Goal: Communication & Community: Share content

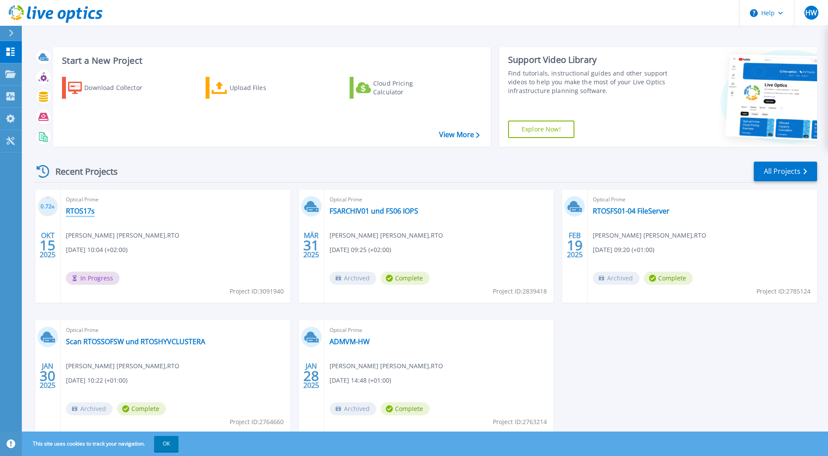
click at [87, 212] on link "RTOS17s" at bounding box center [80, 211] width 29 height 9
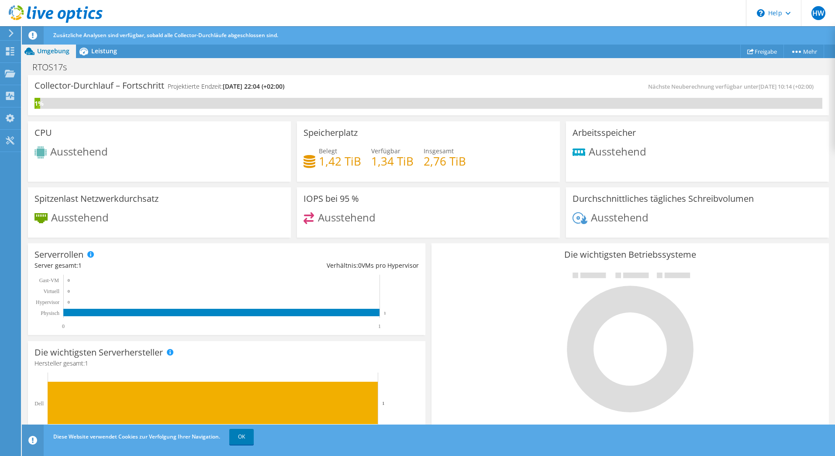
scroll to position [131, 0]
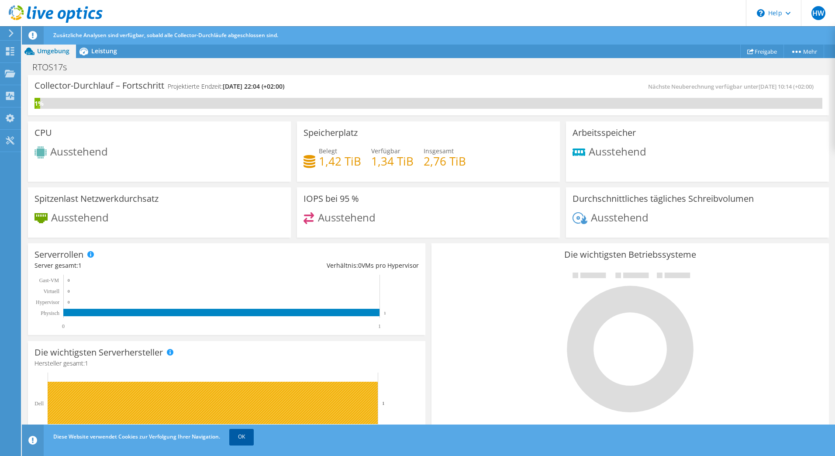
click at [245, 437] on link "OK" at bounding box center [241, 437] width 24 height 16
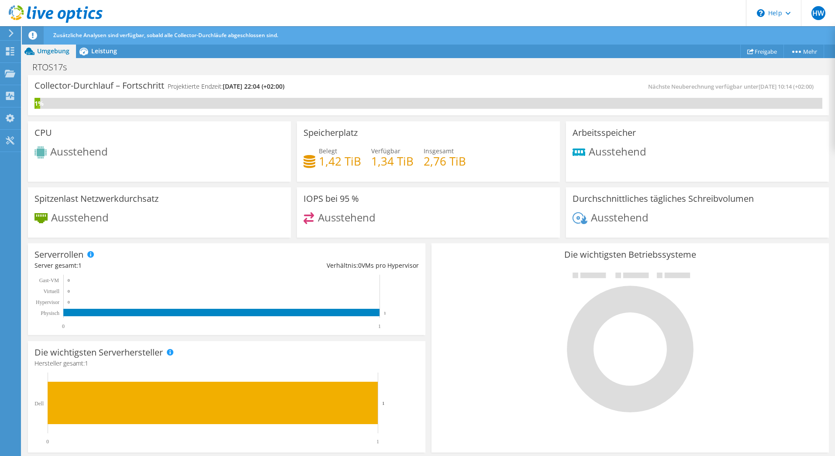
scroll to position [78, 0]
click at [820, 9] on span "HW" at bounding box center [818, 13] width 14 height 14
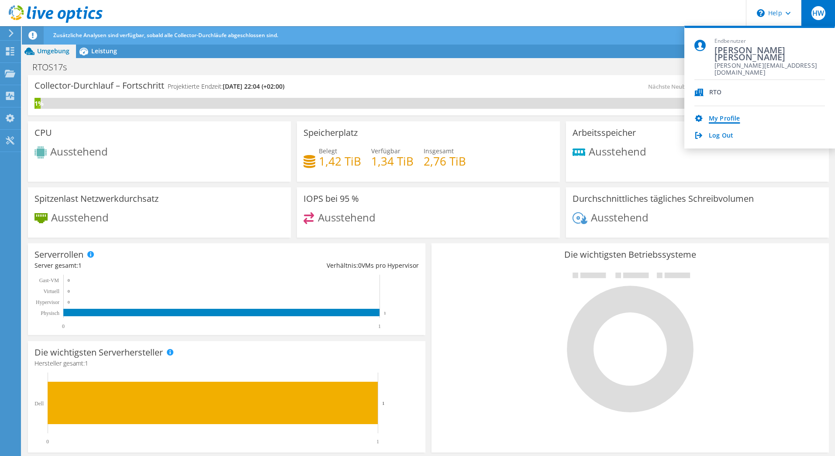
click at [733, 116] on link "My Profile" at bounding box center [724, 119] width 31 height 8
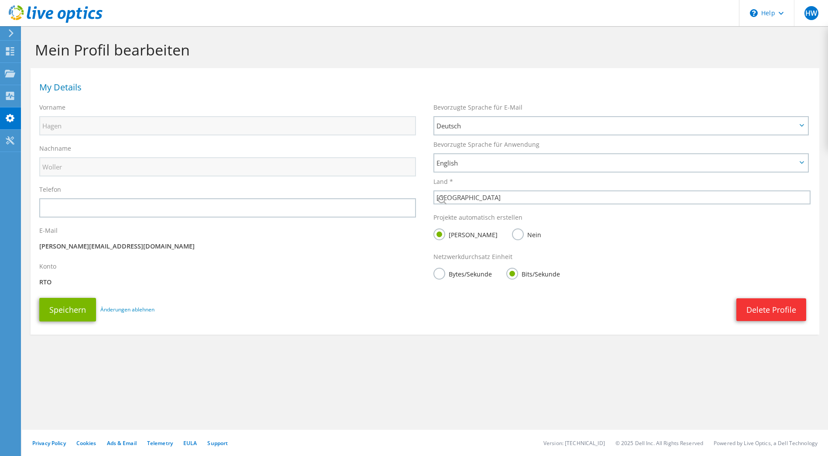
select select "56"
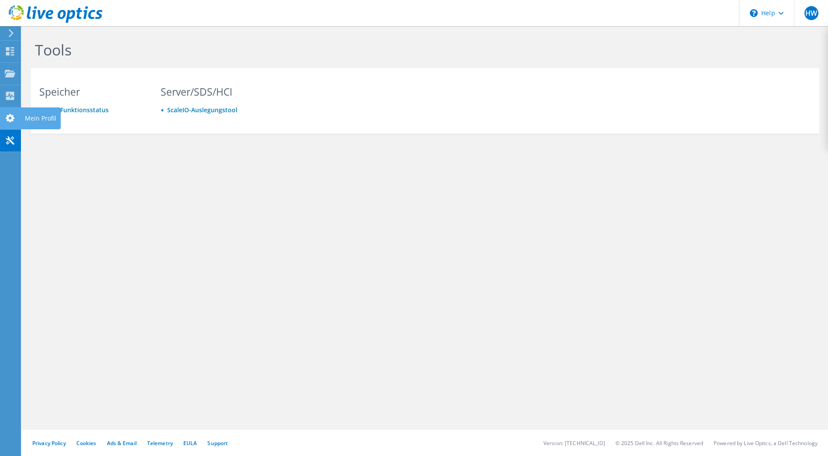
click at [15, 117] on icon at bounding box center [10, 118] width 10 height 8
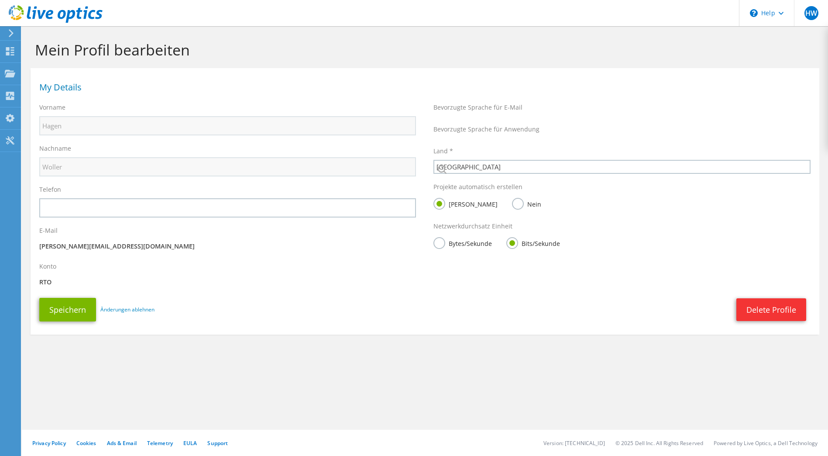
select select "56"
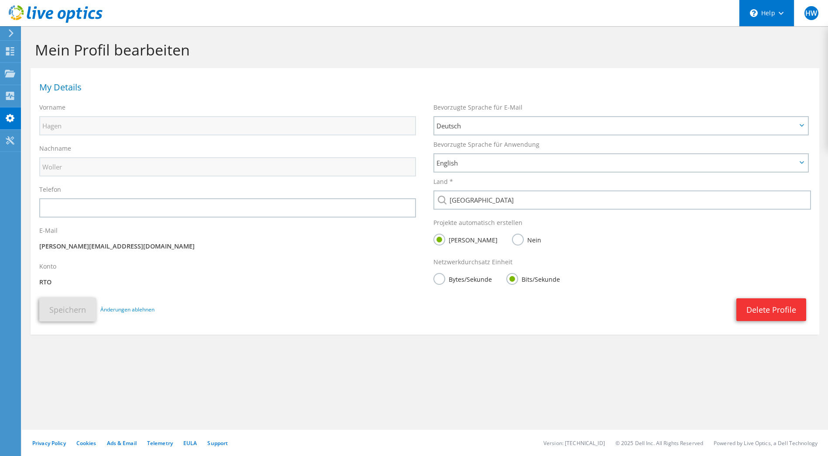
click at [763, 15] on div "\n Help" at bounding box center [766, 13] width 55 height 26
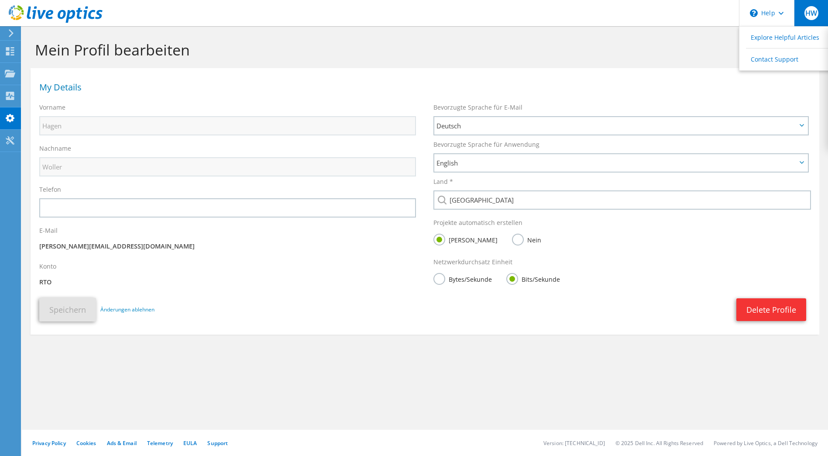
click at [807, 14] on span "HW" at bounding box center [812, 13] width 14 height 14
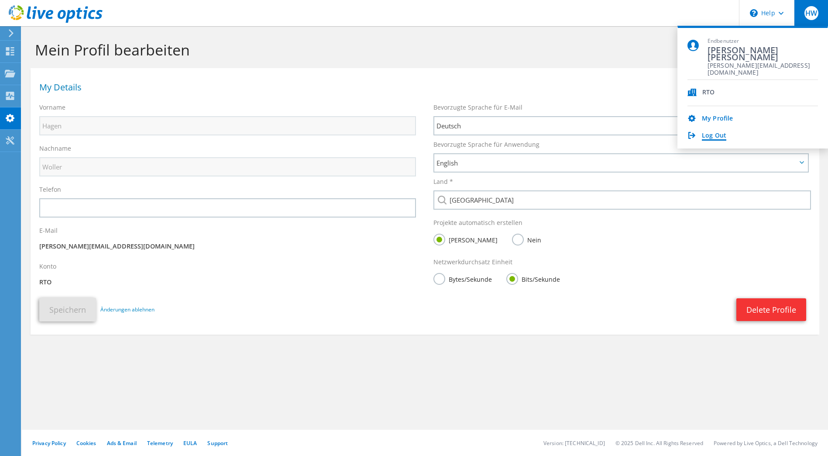
click at [711, 134] on link "Log Out" at bounding box center [714, 136] width 24 height 8
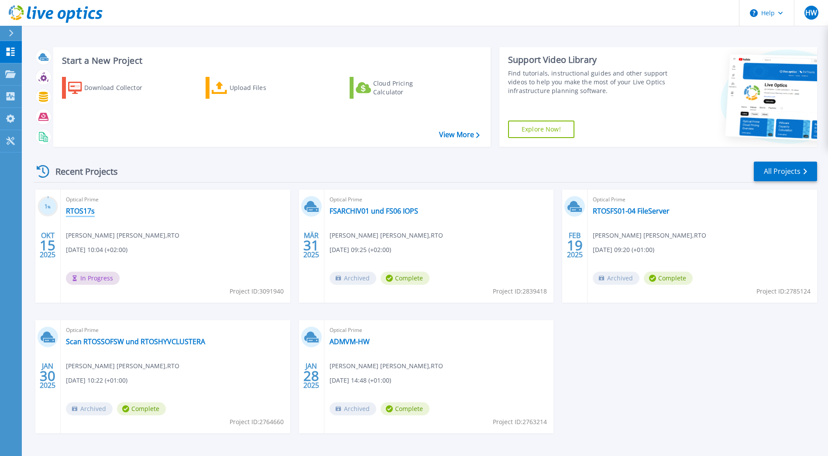
click at [79, 211] on link "RTOS17s" at bounding box center [80, 211] width 29 height 9
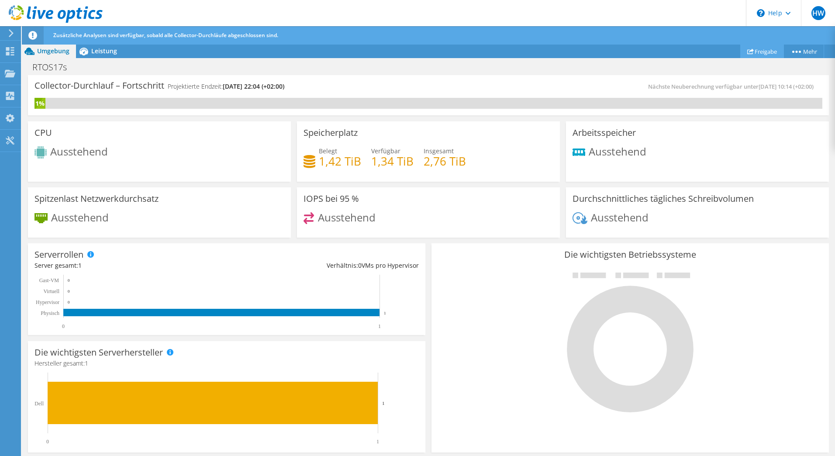
click at [762, 47] on link "Freigabe" at bounding box center [762, 52] width 44 height 14
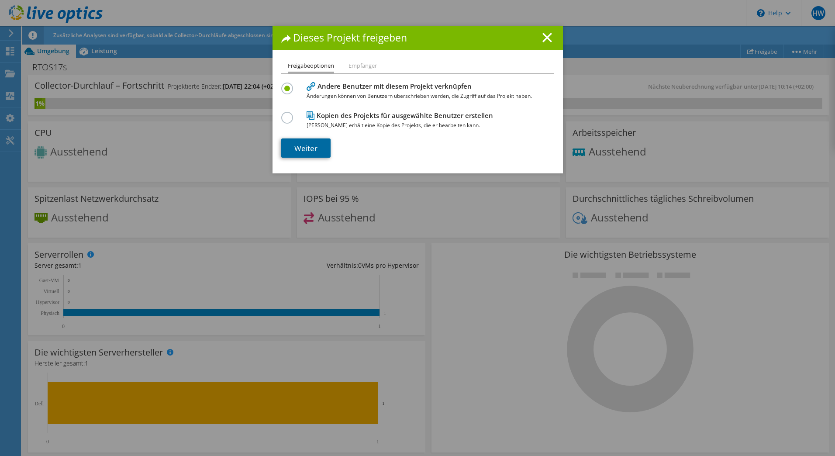
click at [297, 150] on link "Weiter" at bounding box center [305, 147] width 49 height 19
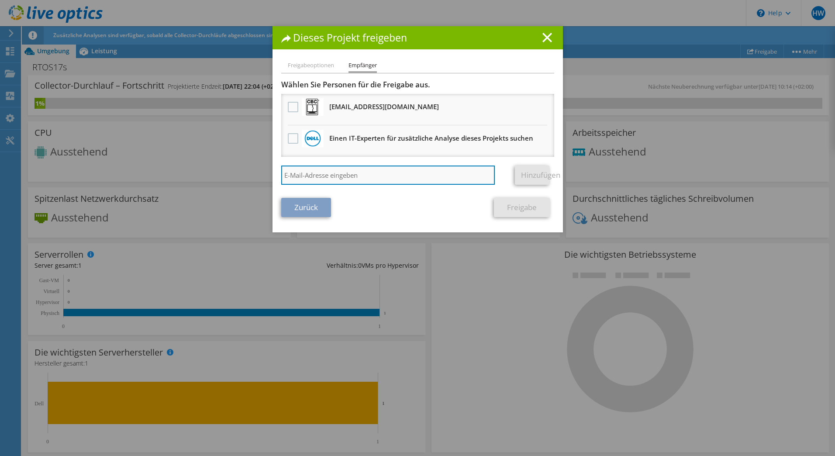
click at [362, 170] on input "search" at bounding box center [388, 174] width 214 height 19
type input "[PERSON_NAME][EMAIL_ADDRESS][DOMAIN_NAME]"
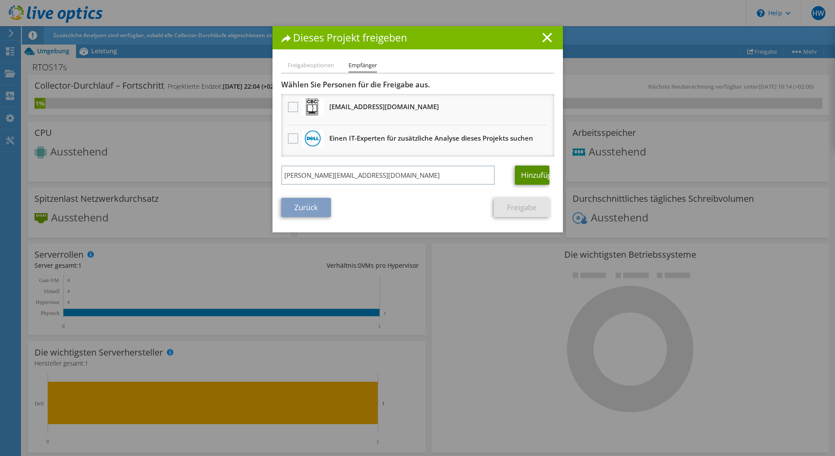
click at [525, 172] on link "Hinzufügen" at bounding box center [532, 174] width 34 height 19
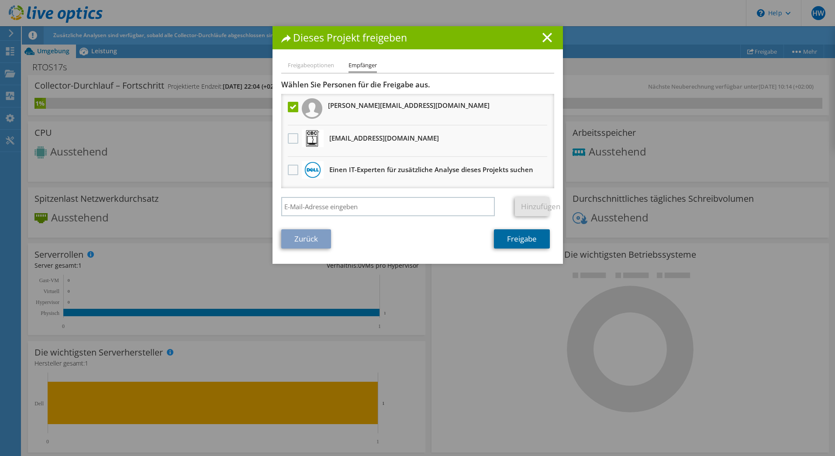
click at [518, 240] on link "Freigabe" at bounding box center [522, 238] width 56 height 19
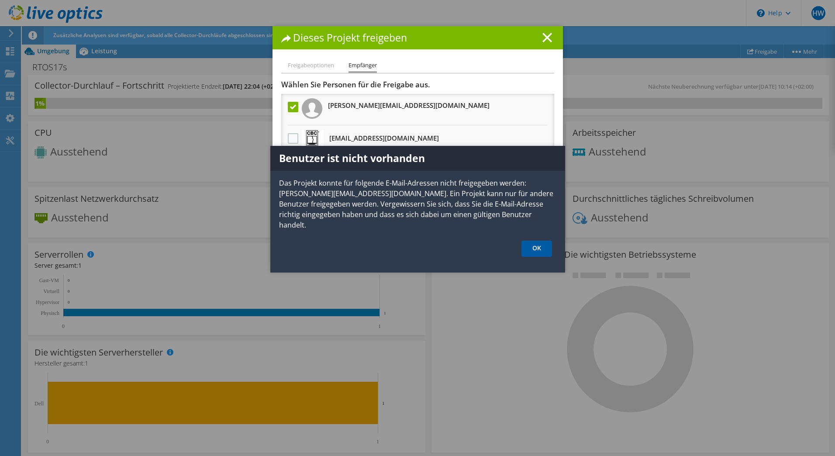
click at [532, 241] on link "OK" at bounding box center [536, 249] width 31 height 16
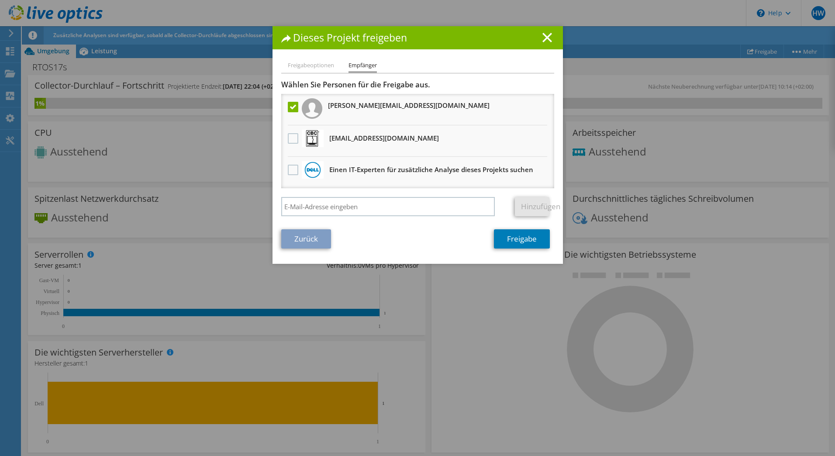
click at [315, 239] on link "Zurück" at bounding box center [306, 238] width 50 height 19
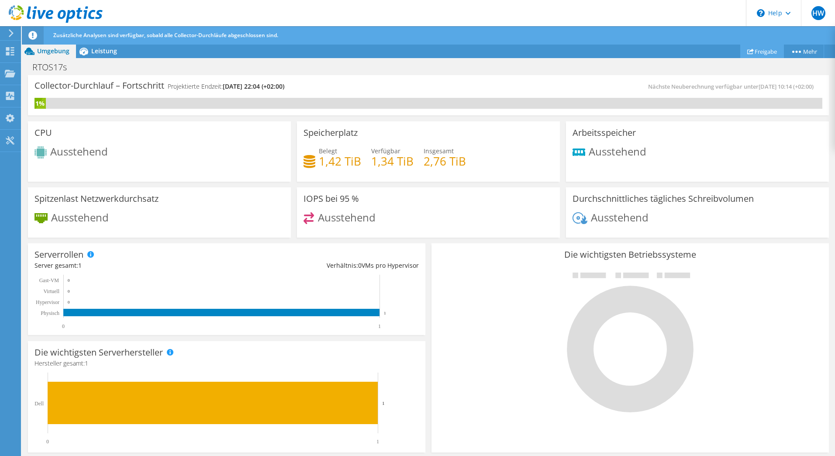
click at [752, 50] on link "Freigabe" at bounding box center [762, 52] width 44 height 14
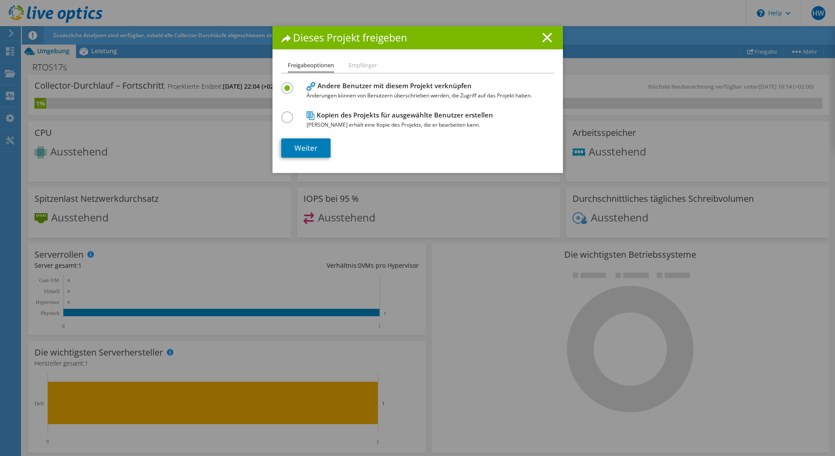
click at [369, 113] on h4 "Kopien des Projekts für ausgewählte Benutzer erstellen Jeder Benutzer erhält ei…" at bounding box center [416, 120] width 218 height 20
click at [316, 149] on link "Weiter" at bounding box center [305, 147] width 49 height 19
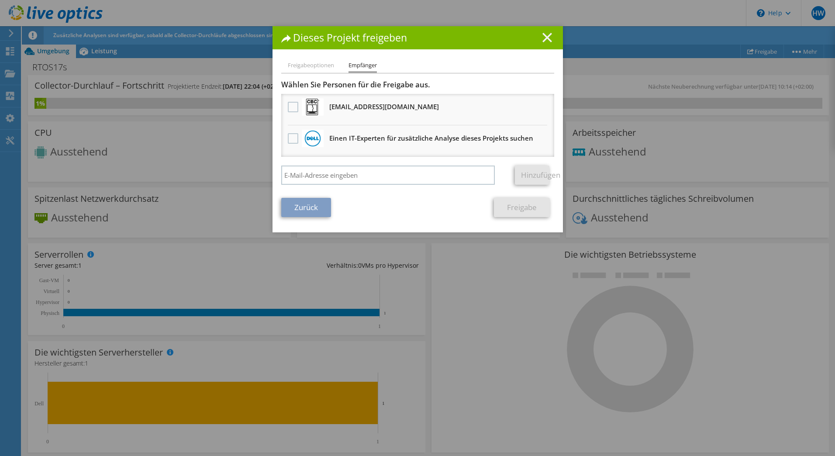
click at [543, 36] on line at bounding box center [547, 37] width 9 height 9
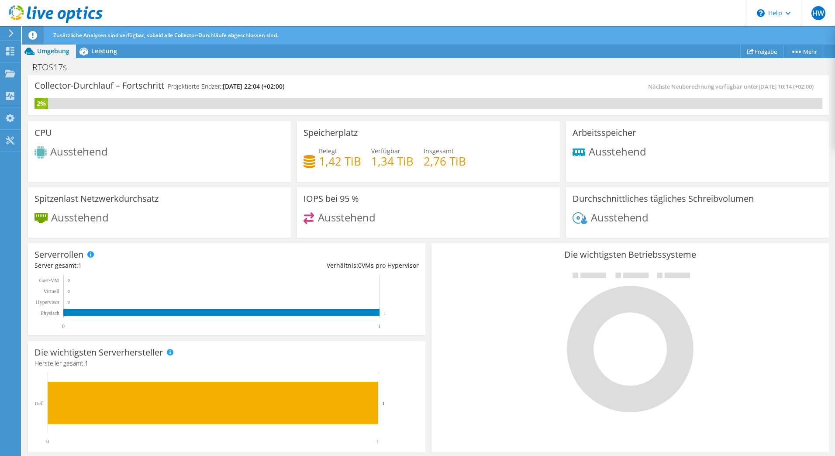
scroll to position [131, 0]
click at [107, 51] on span "Leistung" at bounding box center [104, 51] width 26 height 8
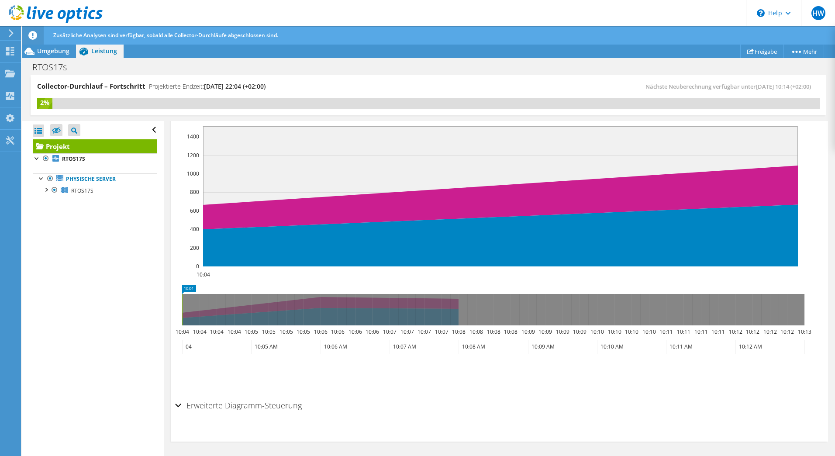
scroll to position [78, 0]
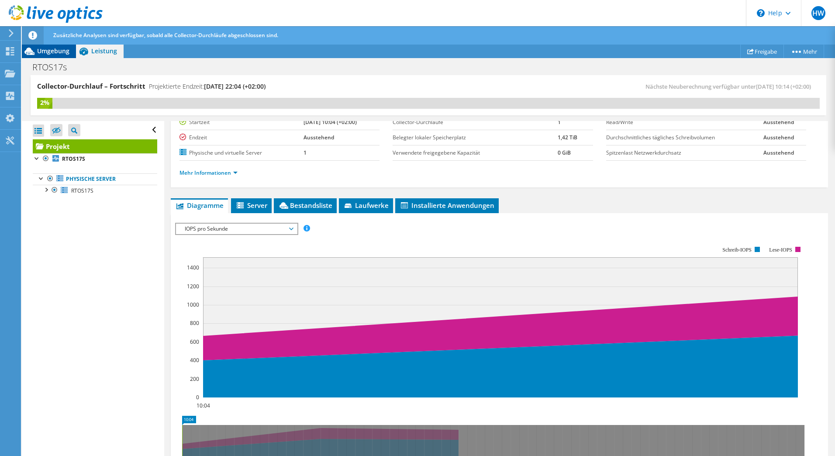
click at [55, 51] on span "Umgebung" at bounding box center [53, 51] width 32 height 8
